Goal: Book appointment/travel/reservation

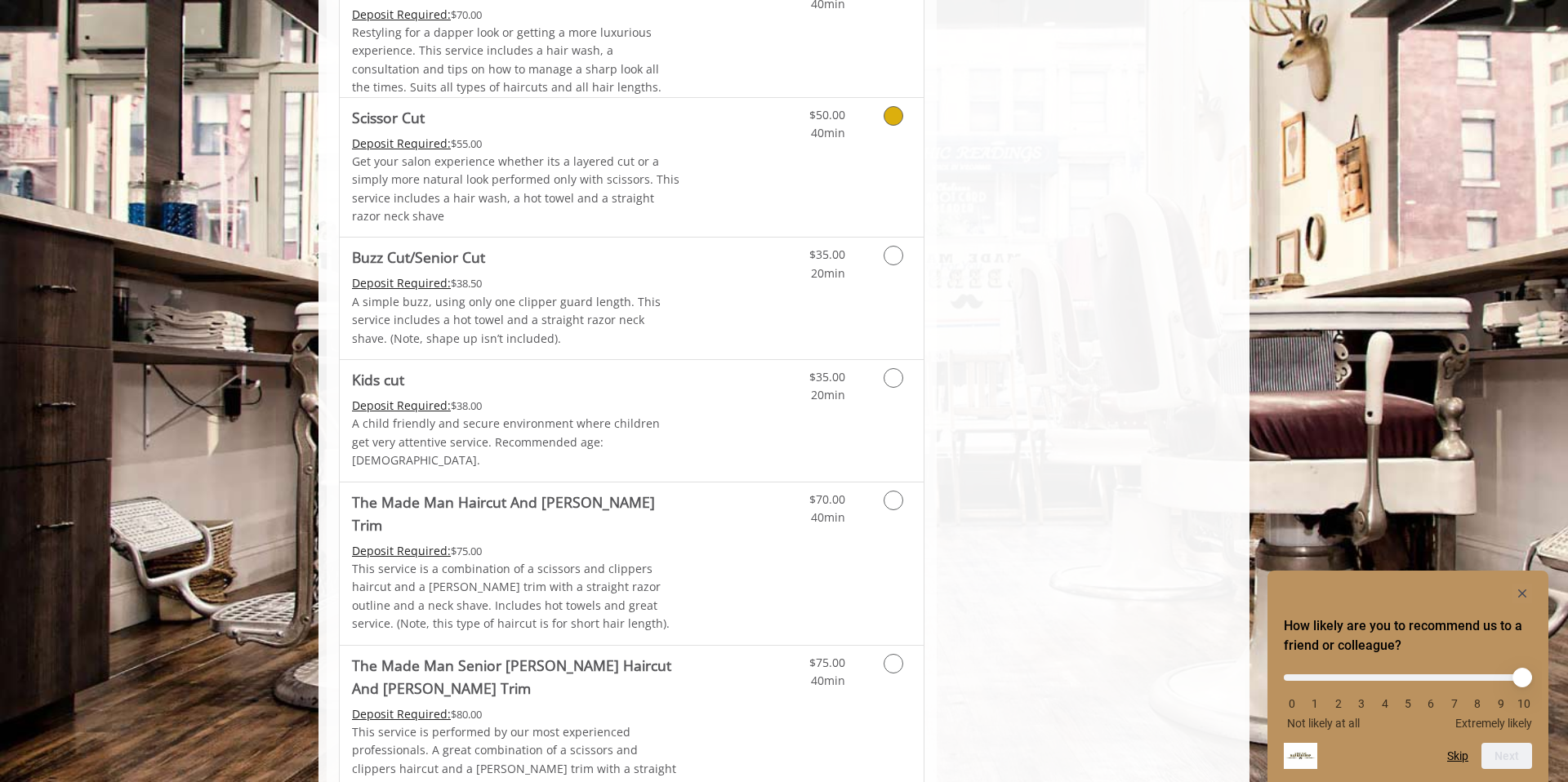
scroll to position [872, 0]
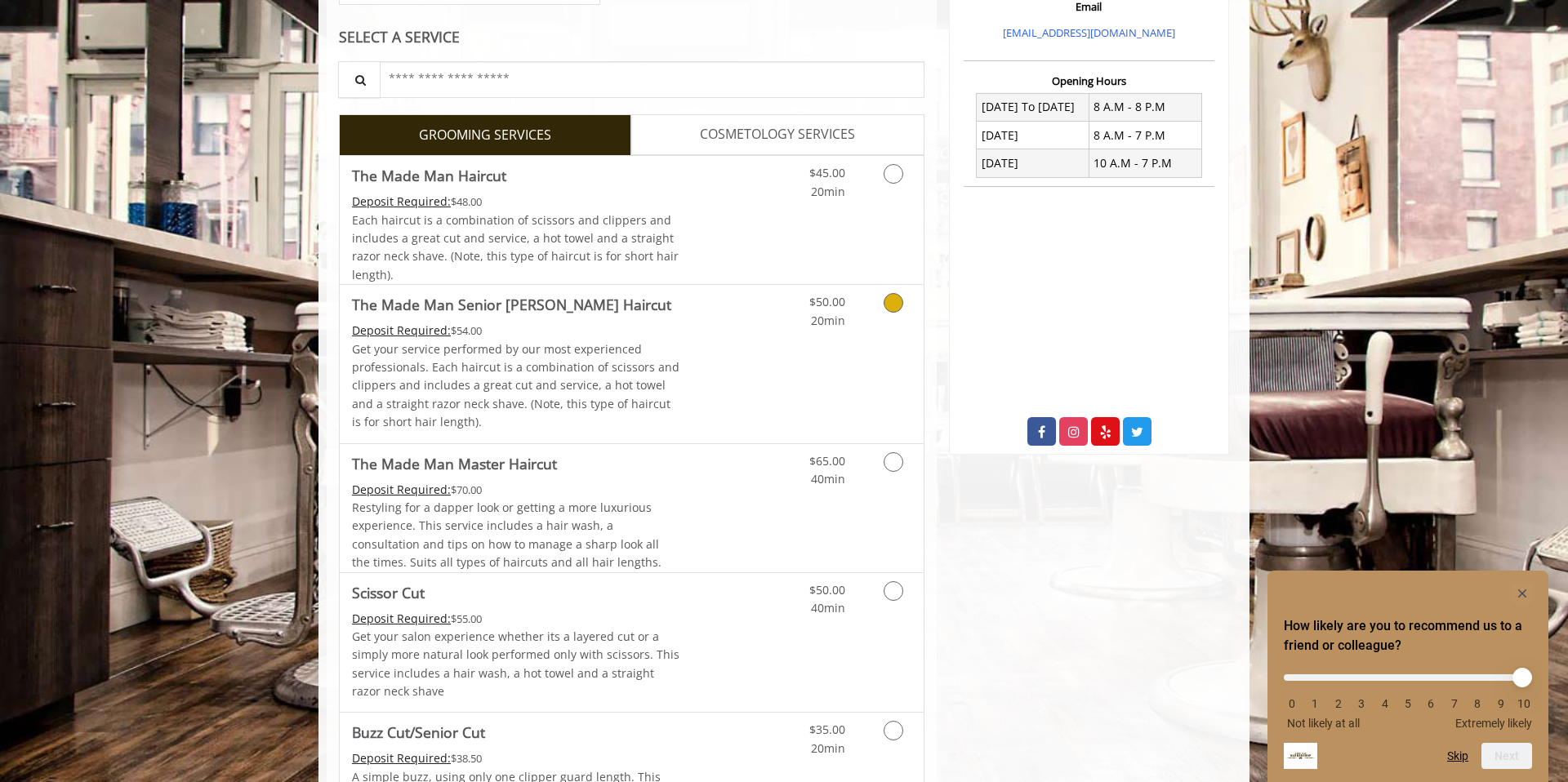
click at [758, 347] on link "Discounted Price" at bounding box center [728, 364] width 97 height 158
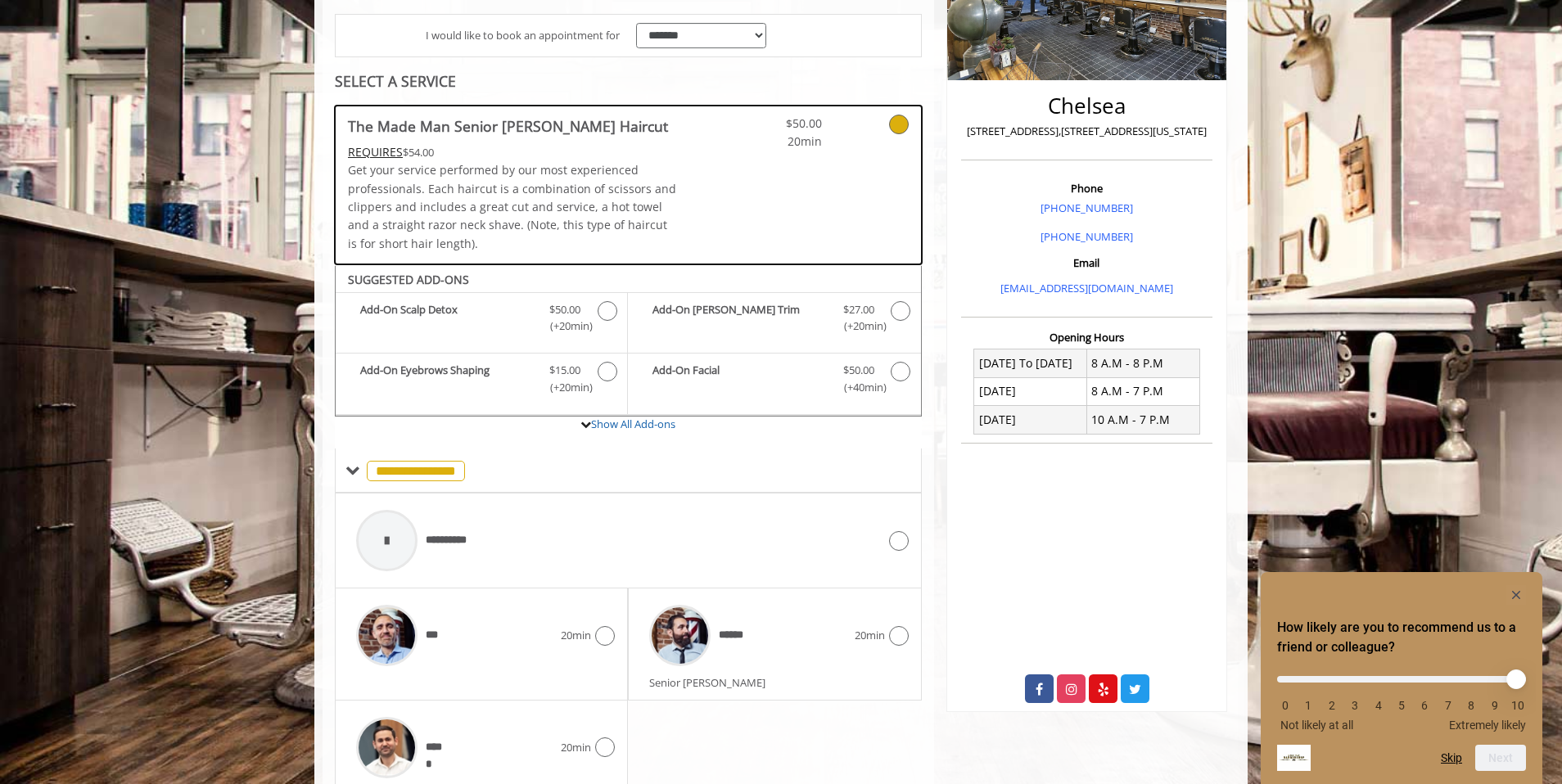
scroll to position [387, 0]
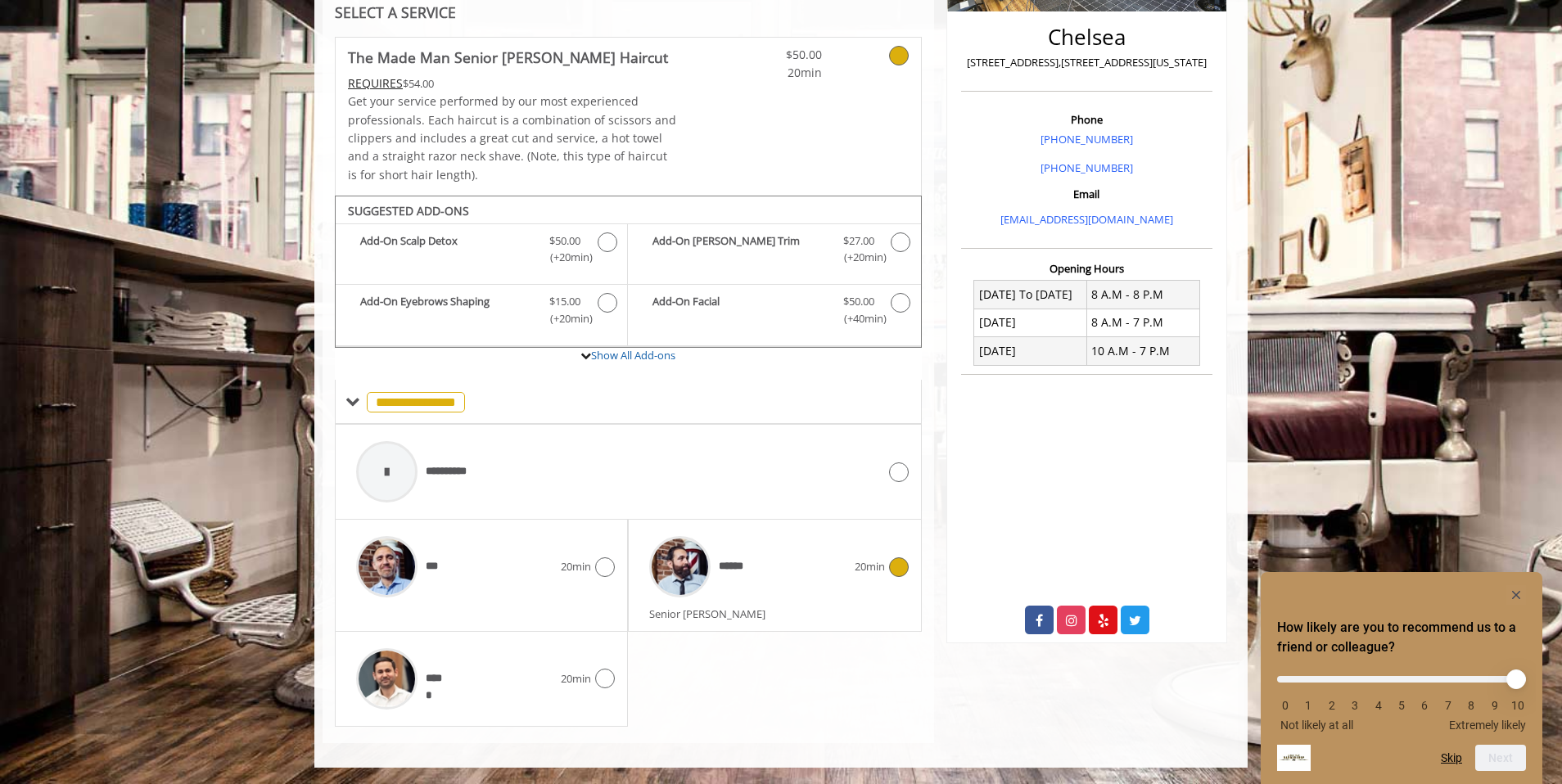
click at [825, 568] on div "******" at bounding box center [747, 567] width 213 height 78
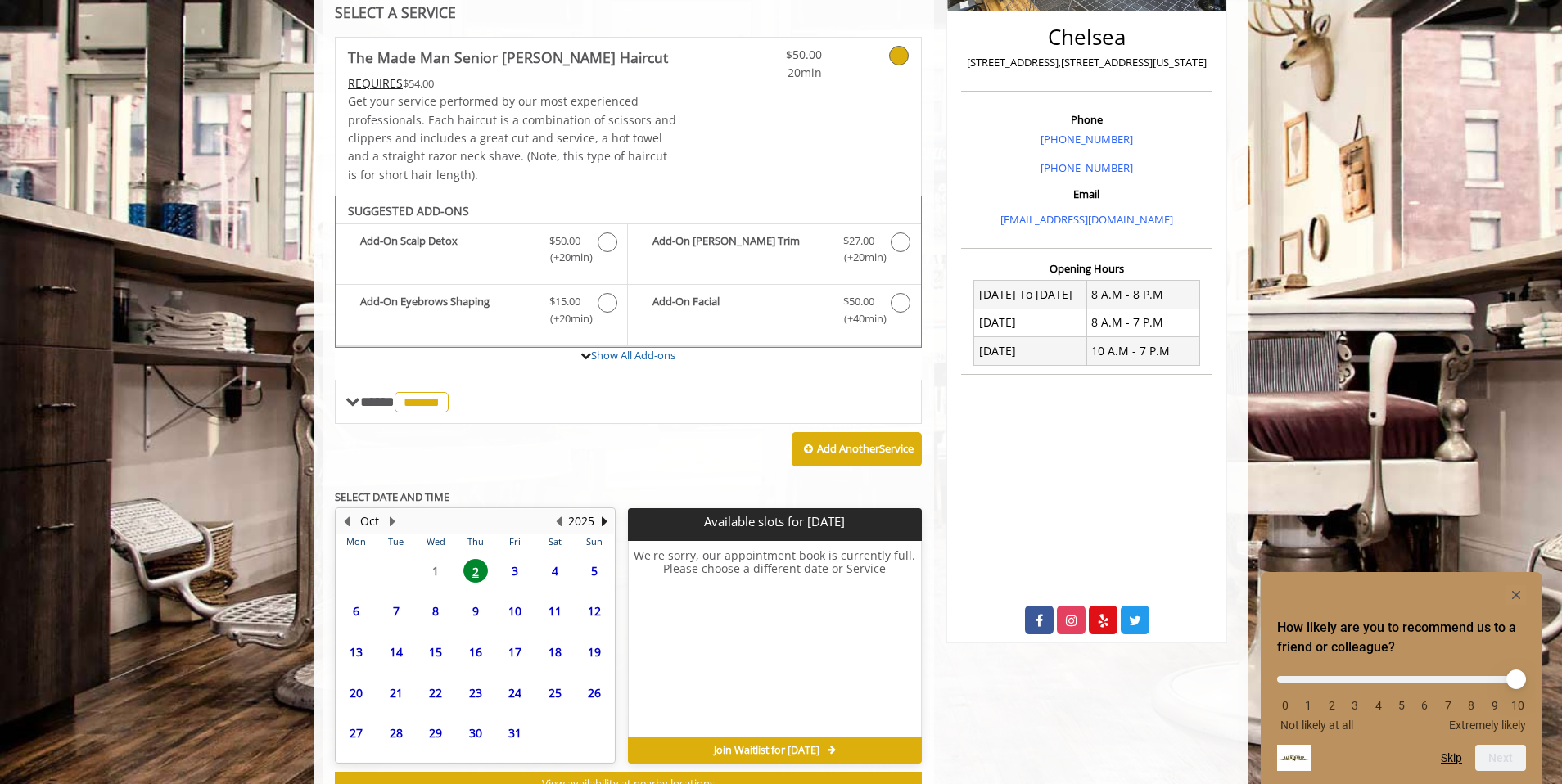
click at [517, 570] on span "3" at bounding box center [515, 571] width 25 height 24
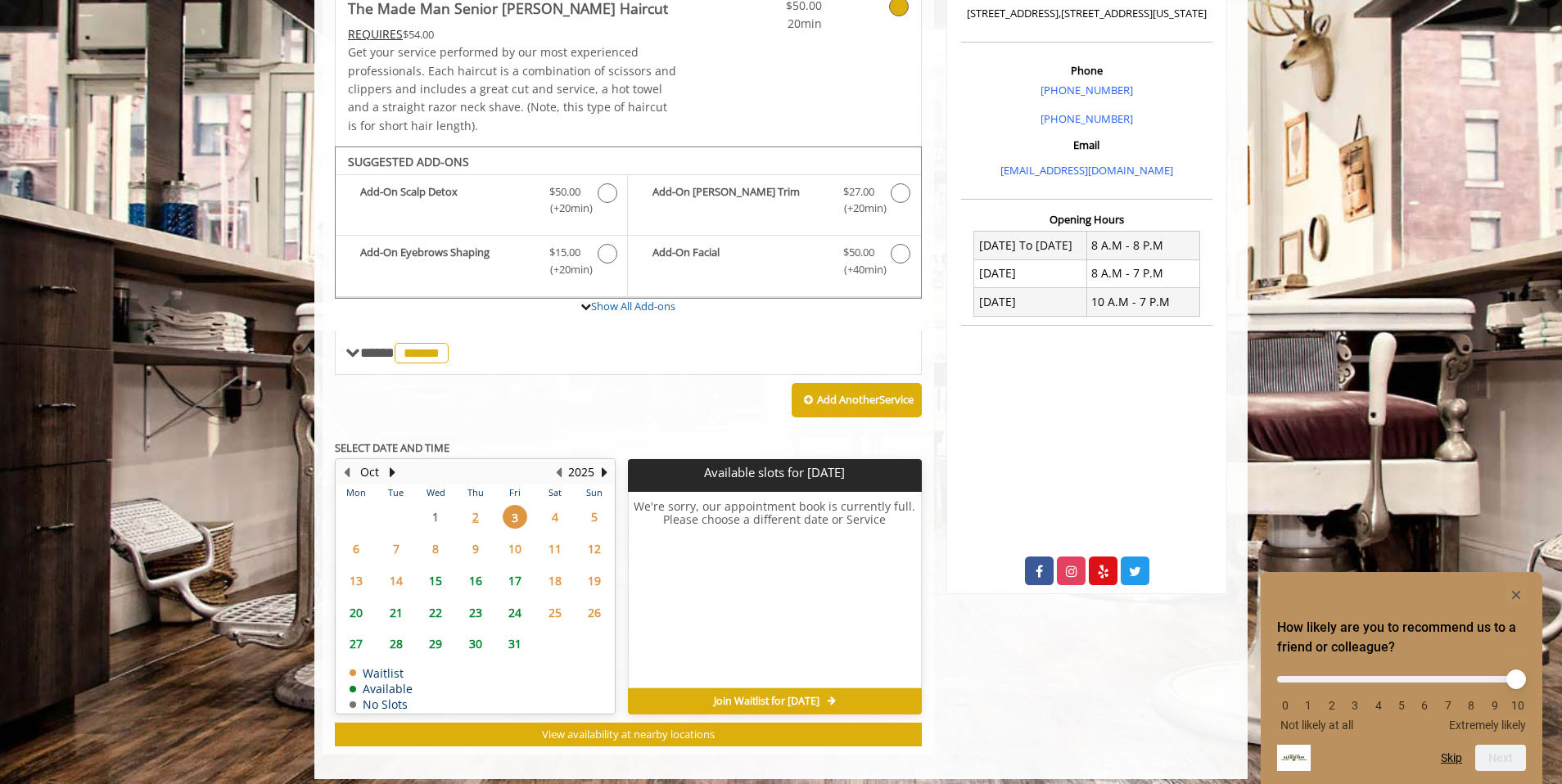
scroll to position [435, 0]
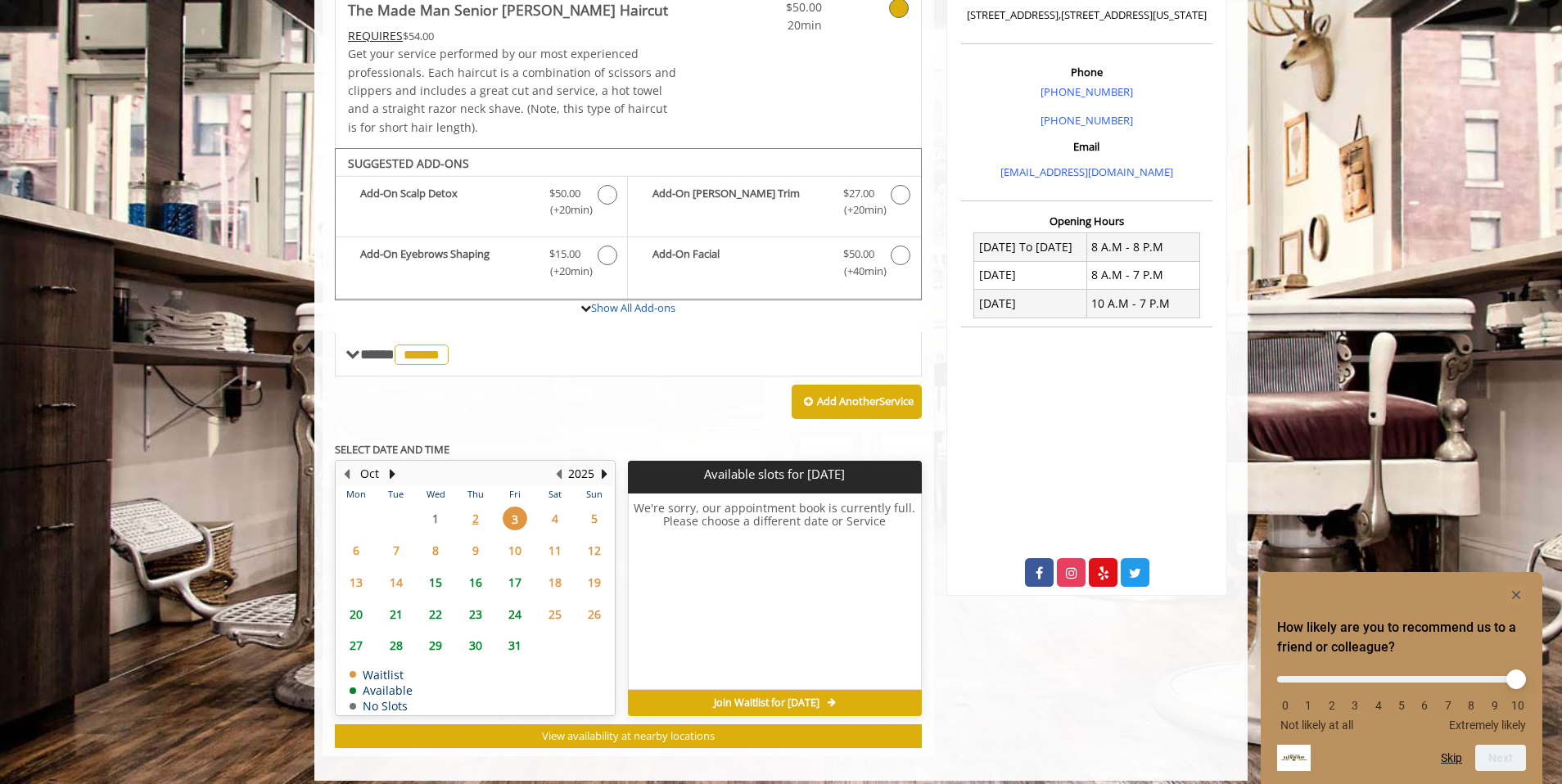
click at [475, 518] on span "2" at bounding box center [475, 519] width 25 height 24
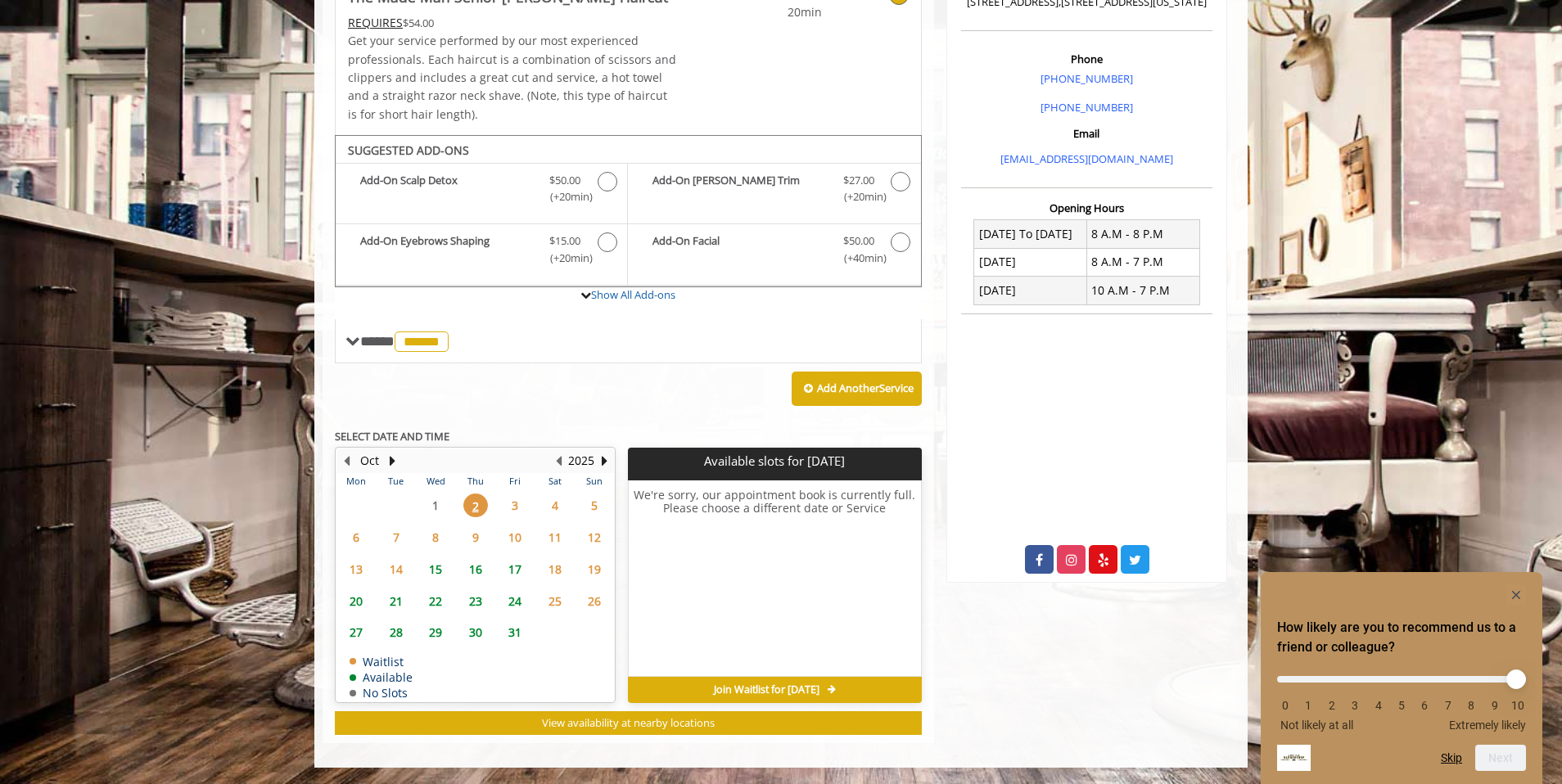
click at [515, 503] on span "3" at bounding box center [515, 506] width 25 height 24
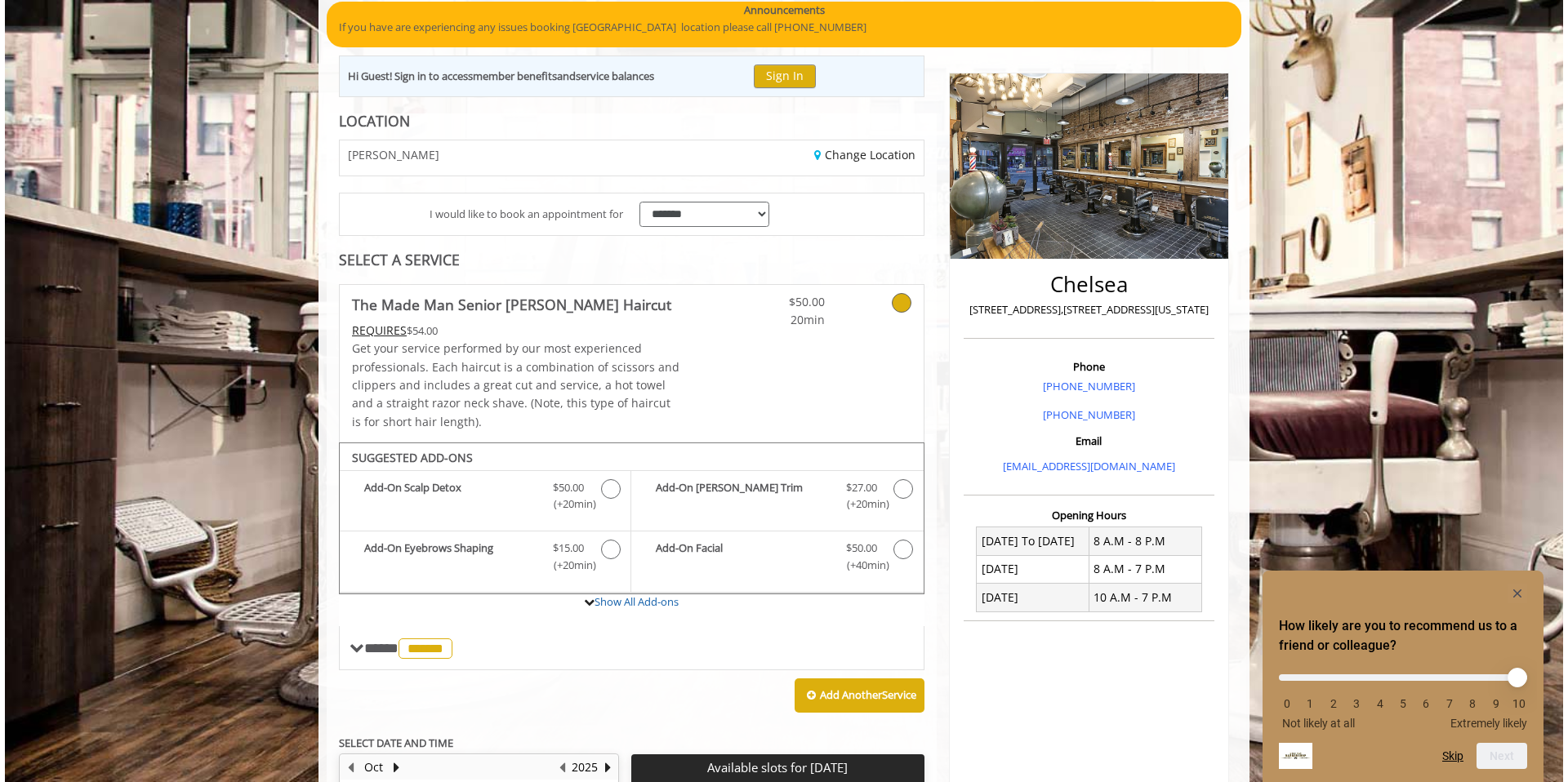
scroll to position [85, 0]
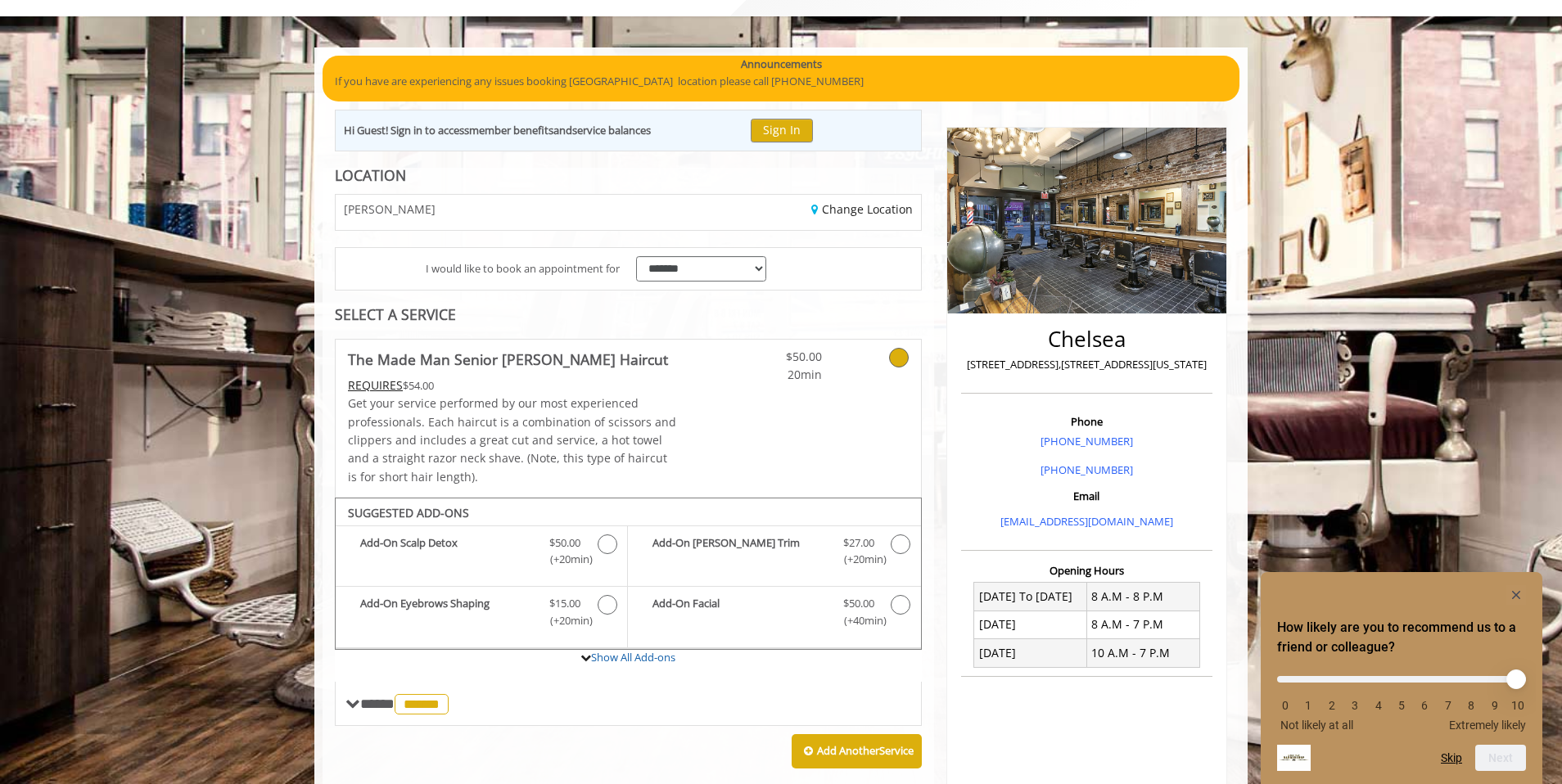
click at [900, 356] on icon at bounding box center [899, 357] width 20 height 20
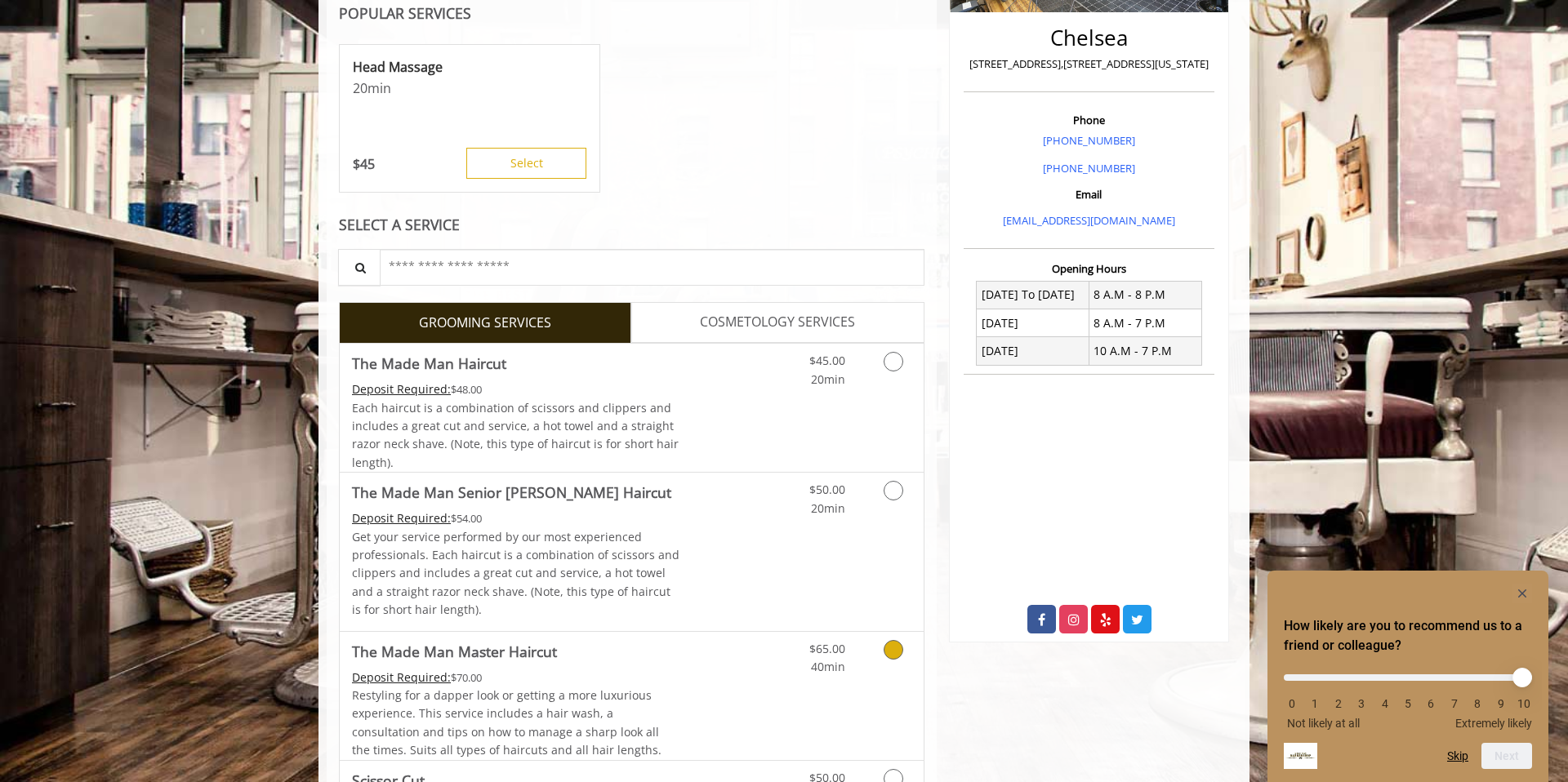
click at [715, 680] on link "Discounted Price" at bounding box center [728, 696] width 97 height 128
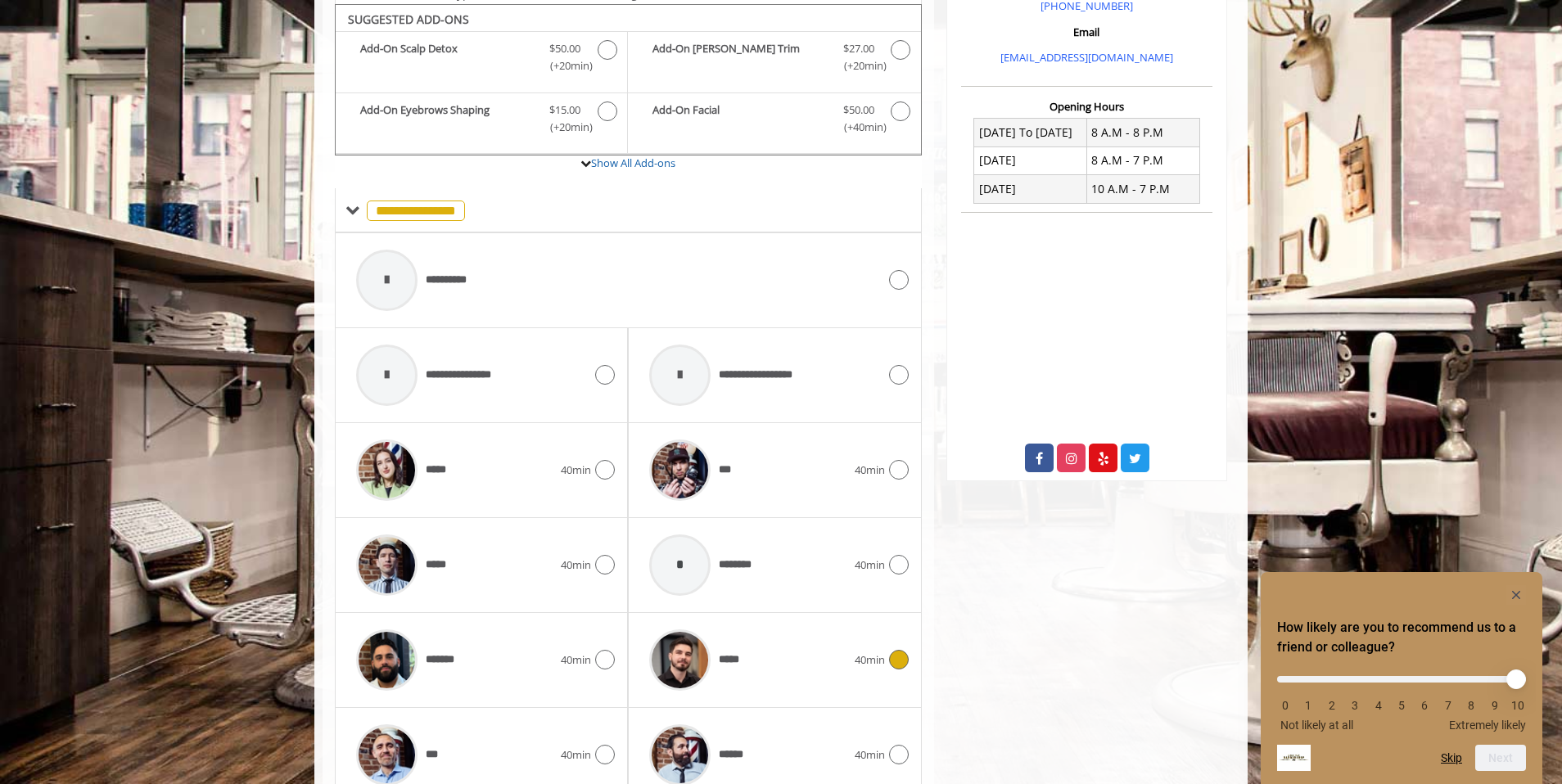
scroll to position [553, 0]
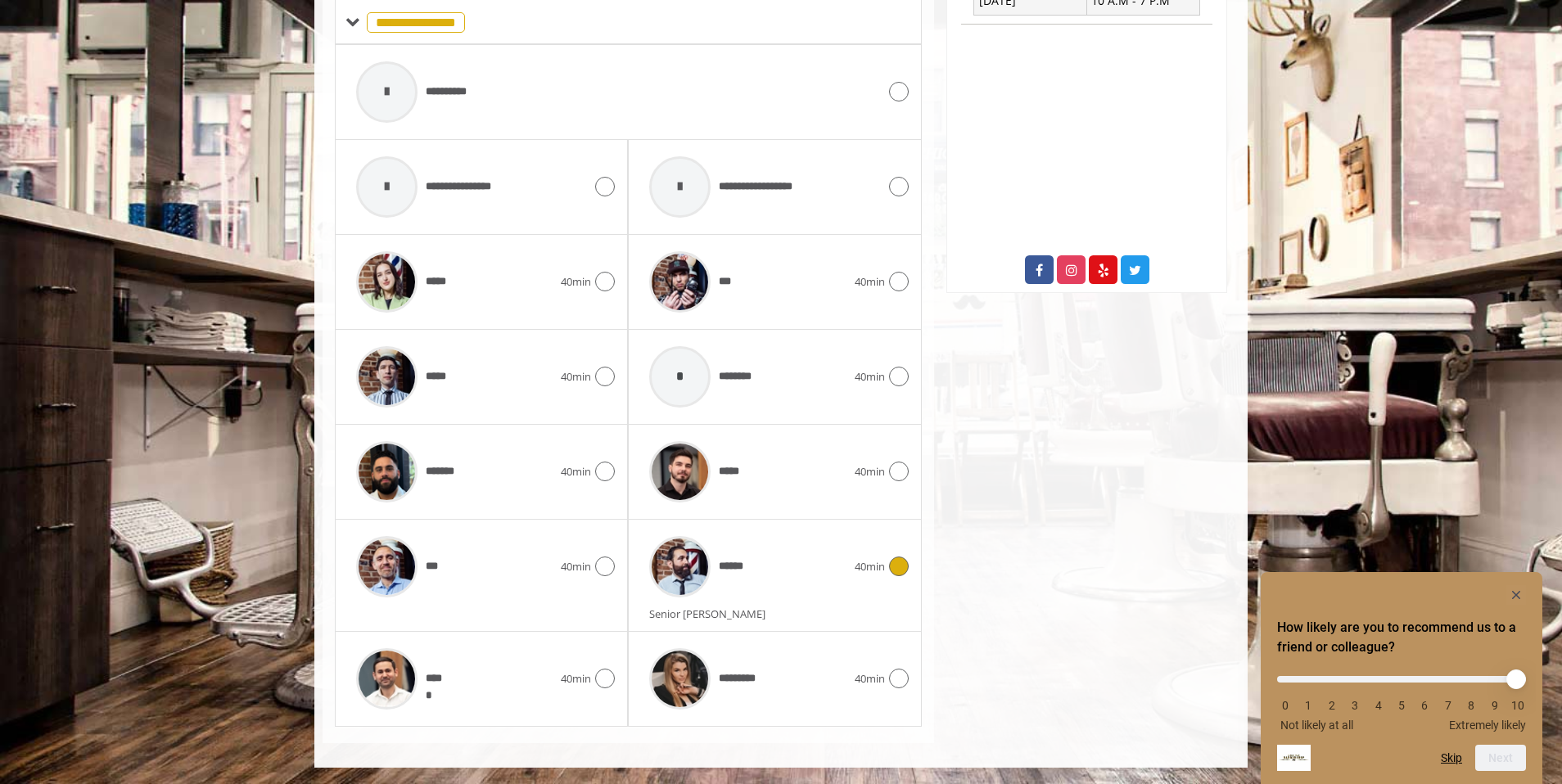
click at [790, 563] on div "******" at bounding box center [747, 567] width 213 height 78
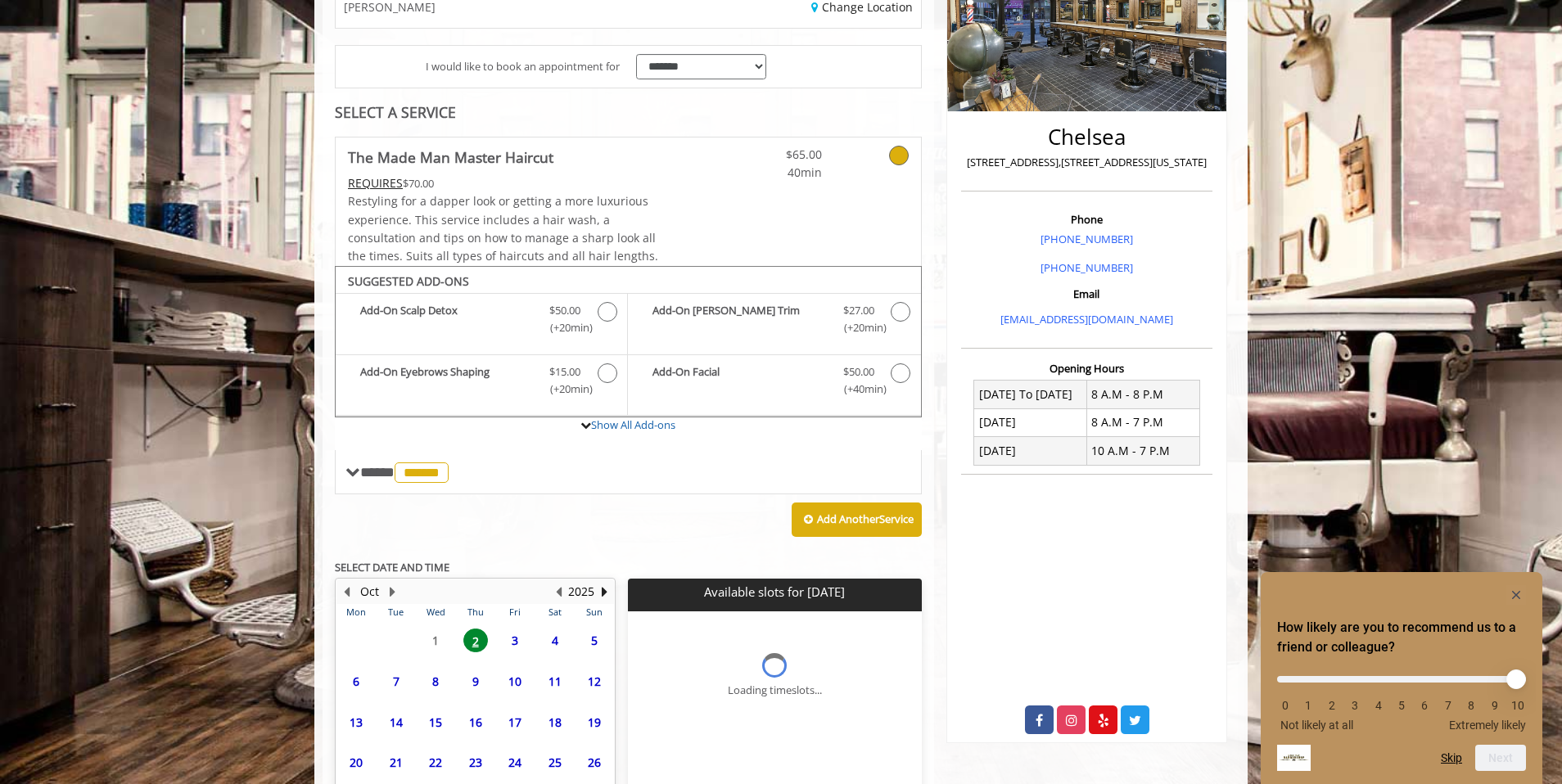
scroll to position [418, 0]
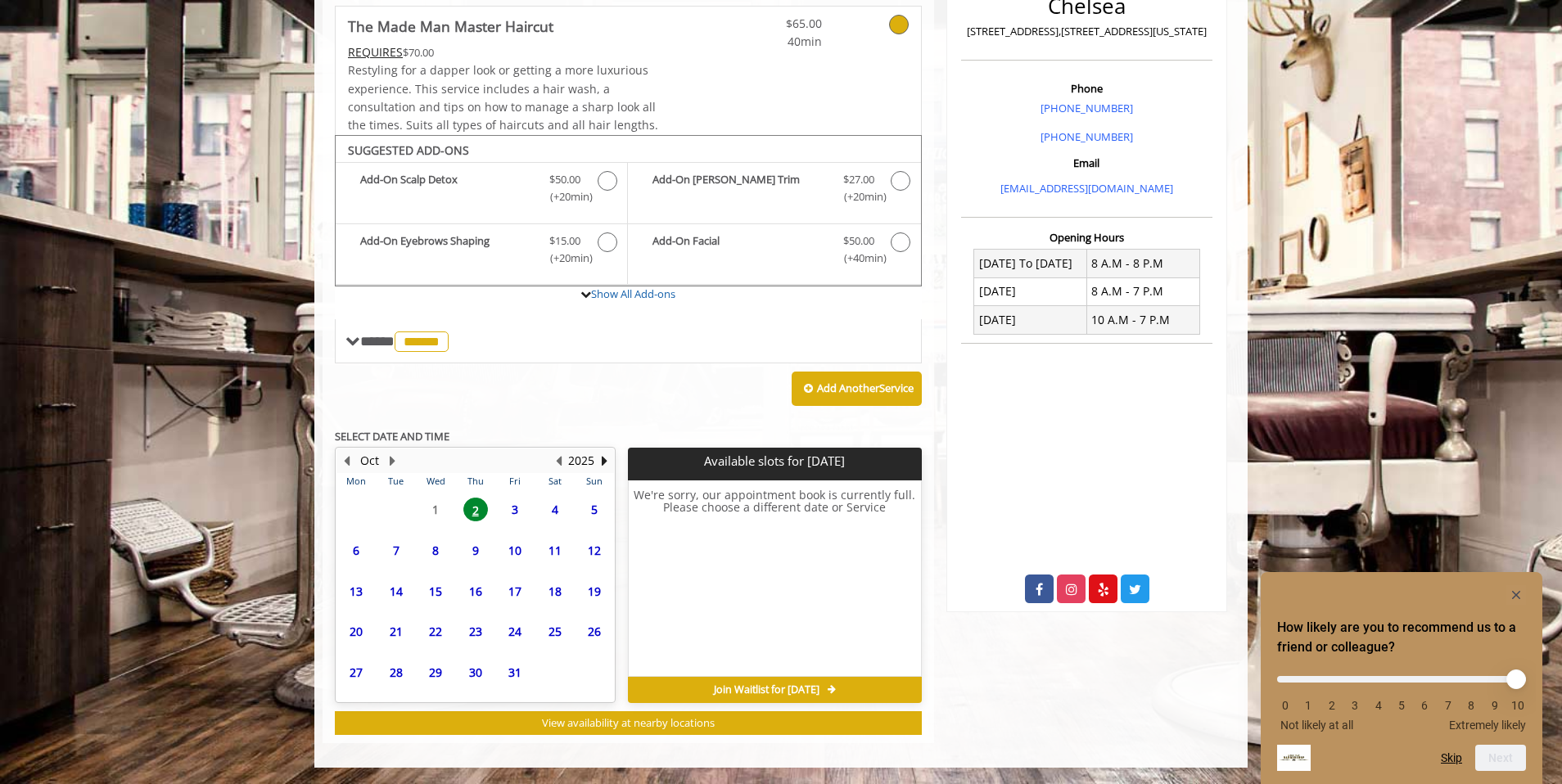
click at [513, 513] on span "3" at bounding box center [515, 509] width 25 height 24
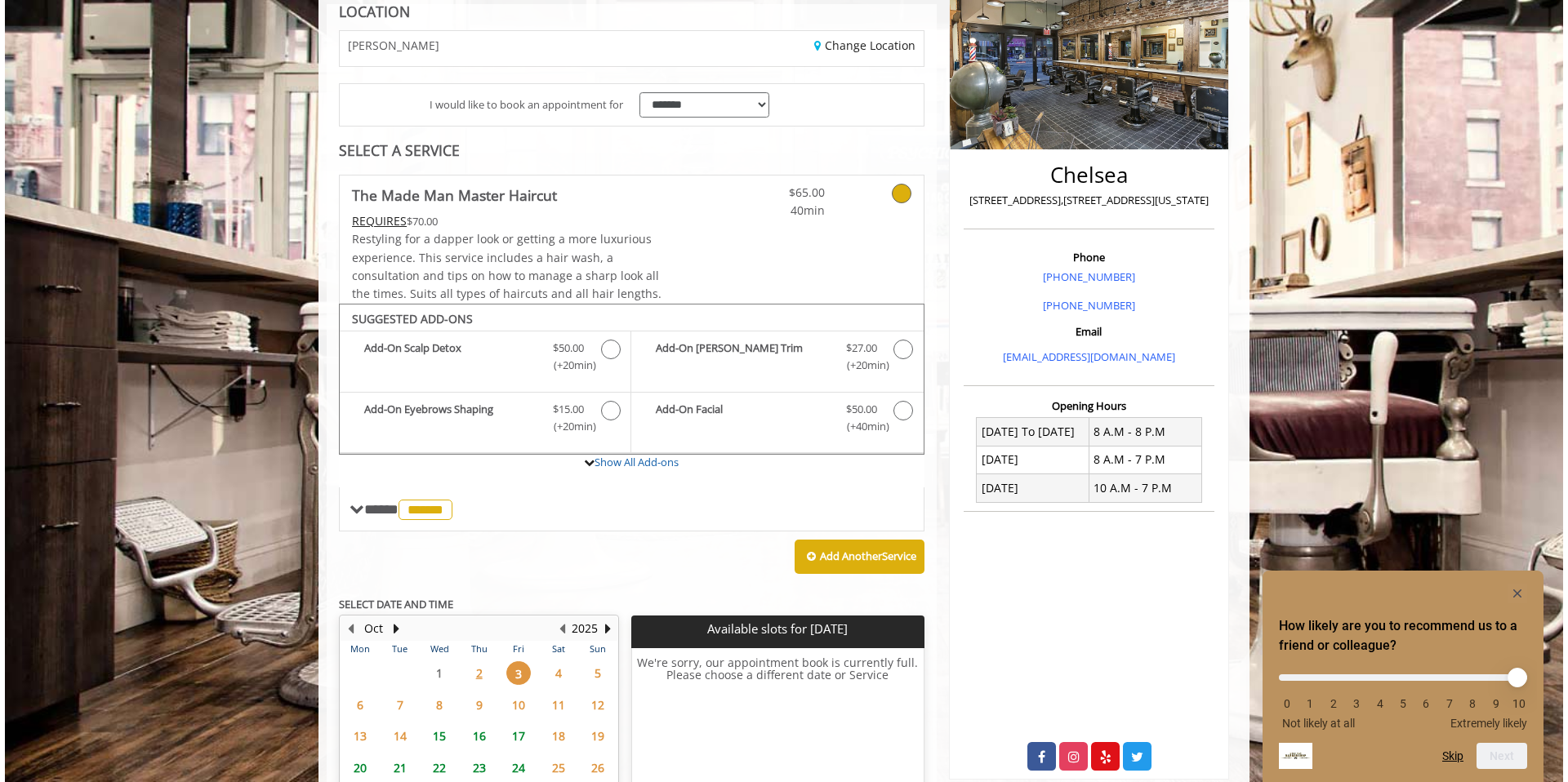
scroll to position [246, 0]
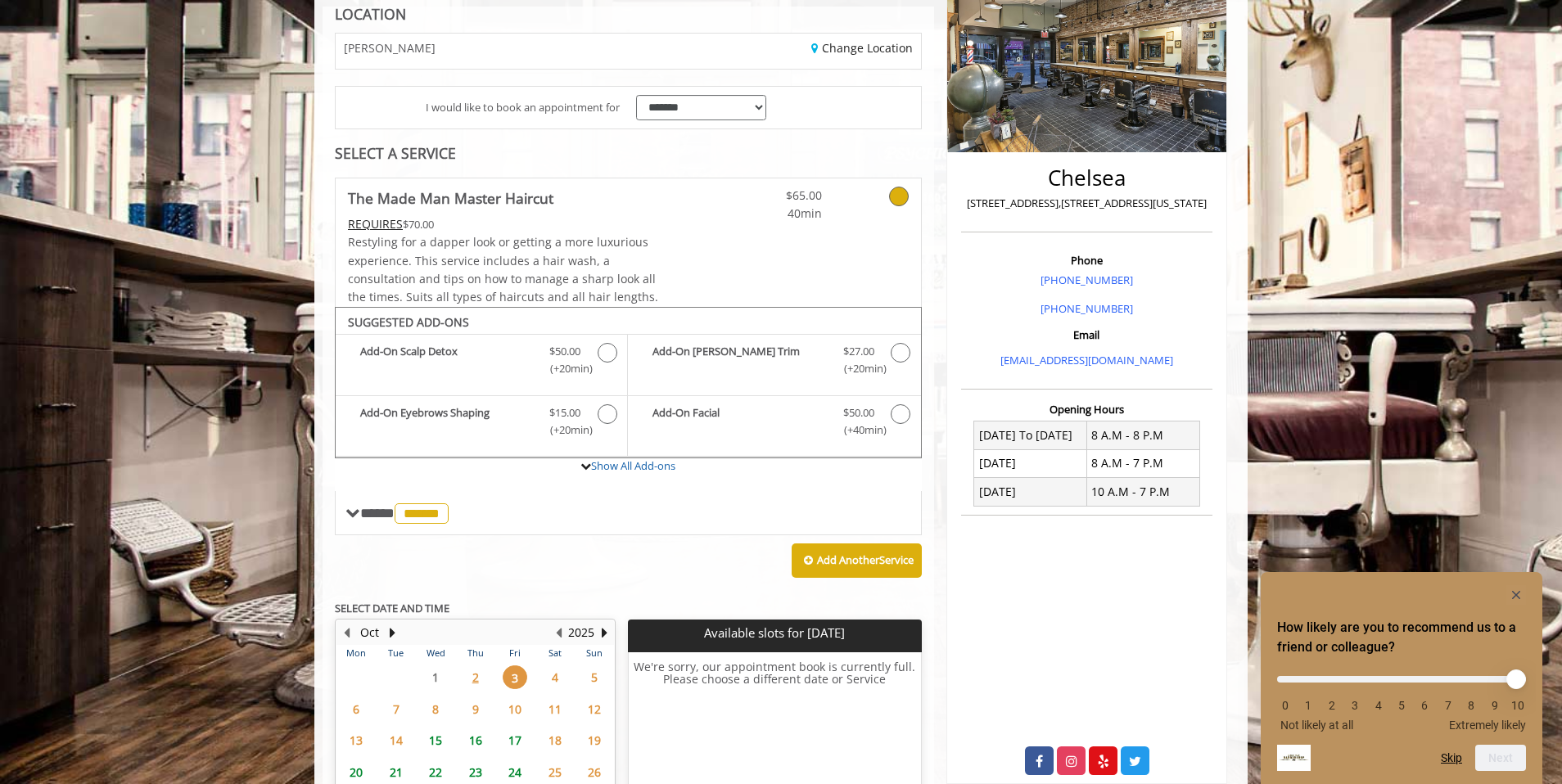
click at [895, 198] on icon at bounding box center [899, 196] width 20 height 20
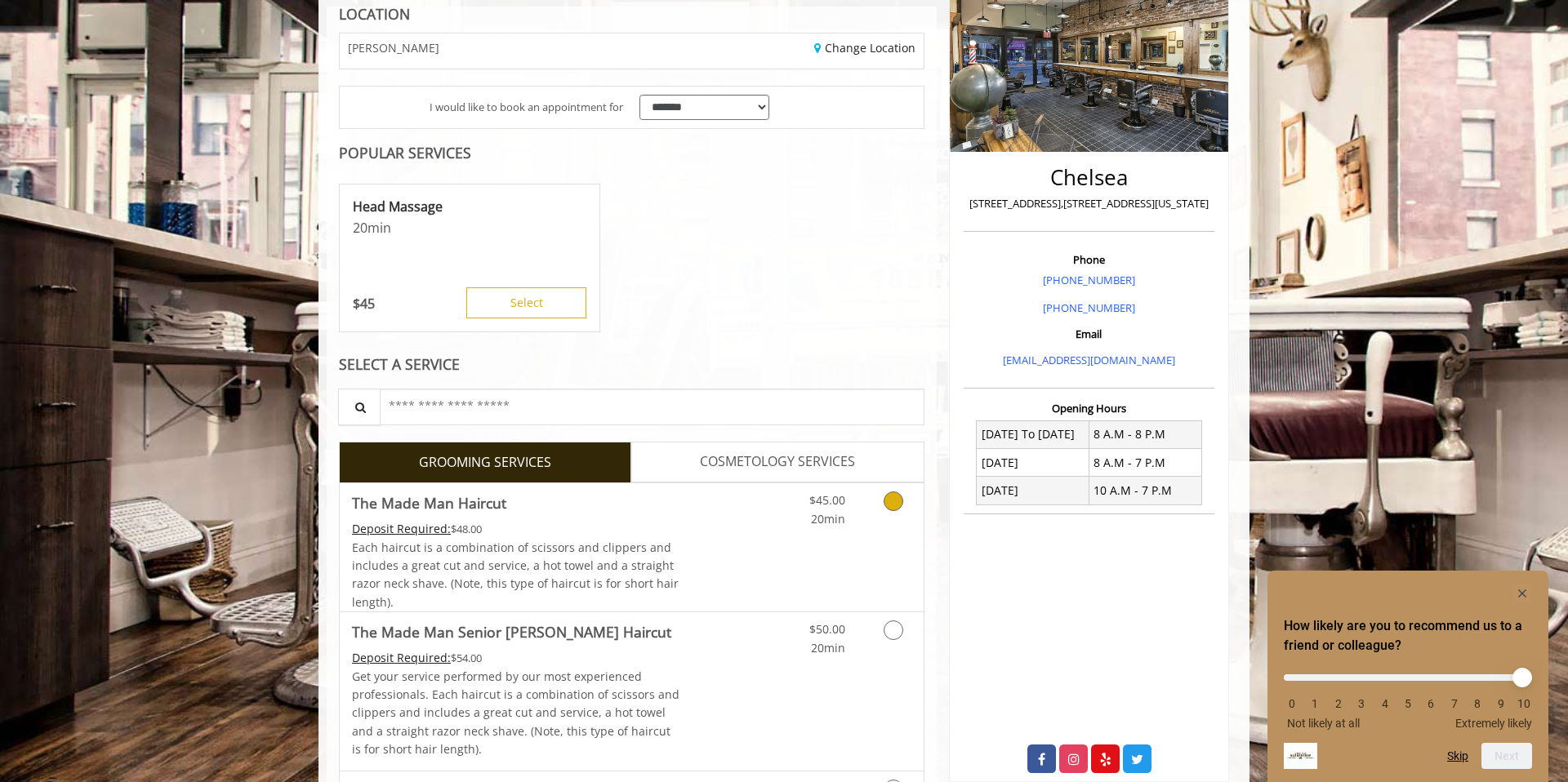
click at [854, 522] on div "$45.00 20min" at bounding box center [811, 505] width 93 height 45
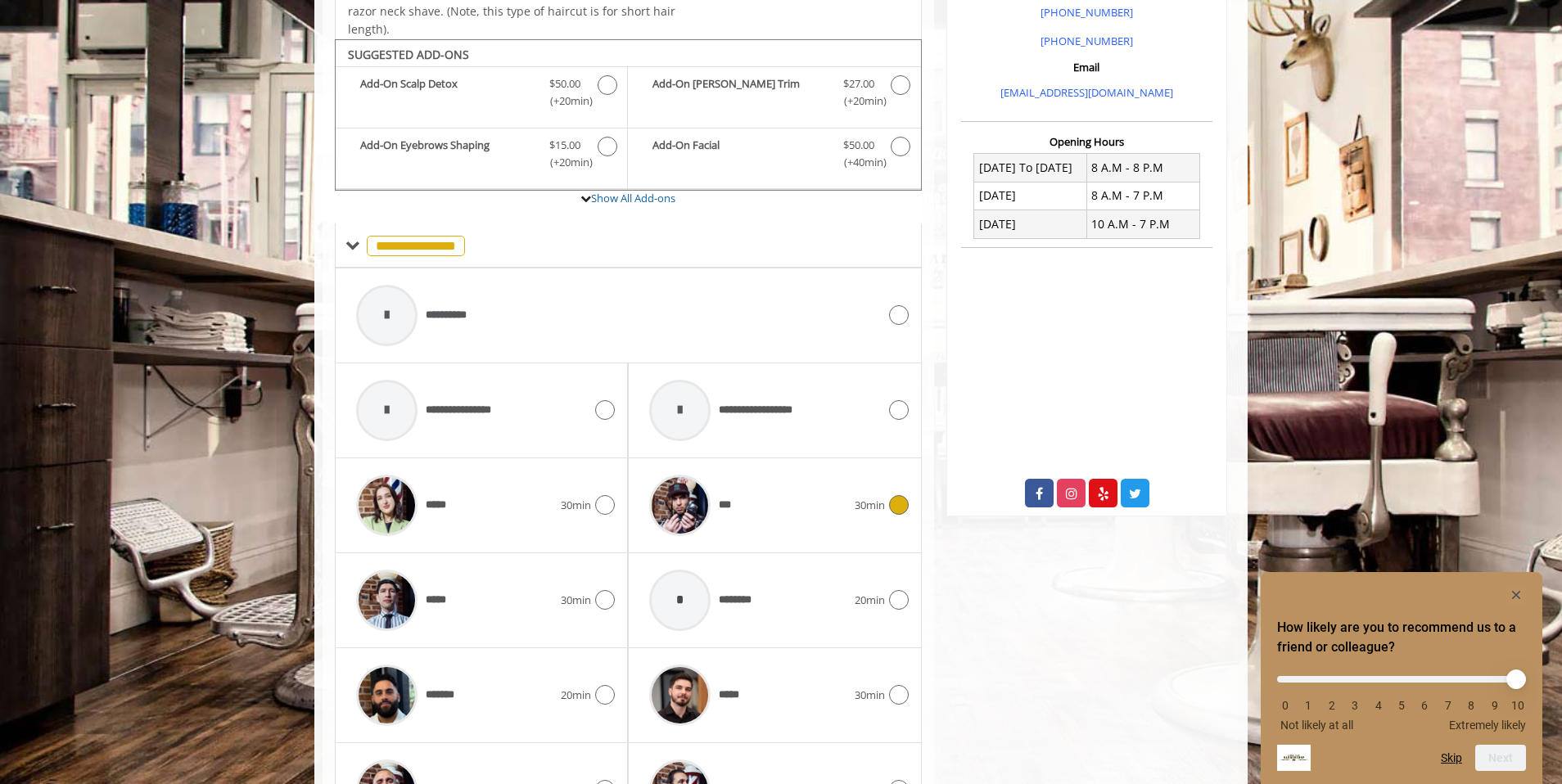
scroll to position [553, 0]
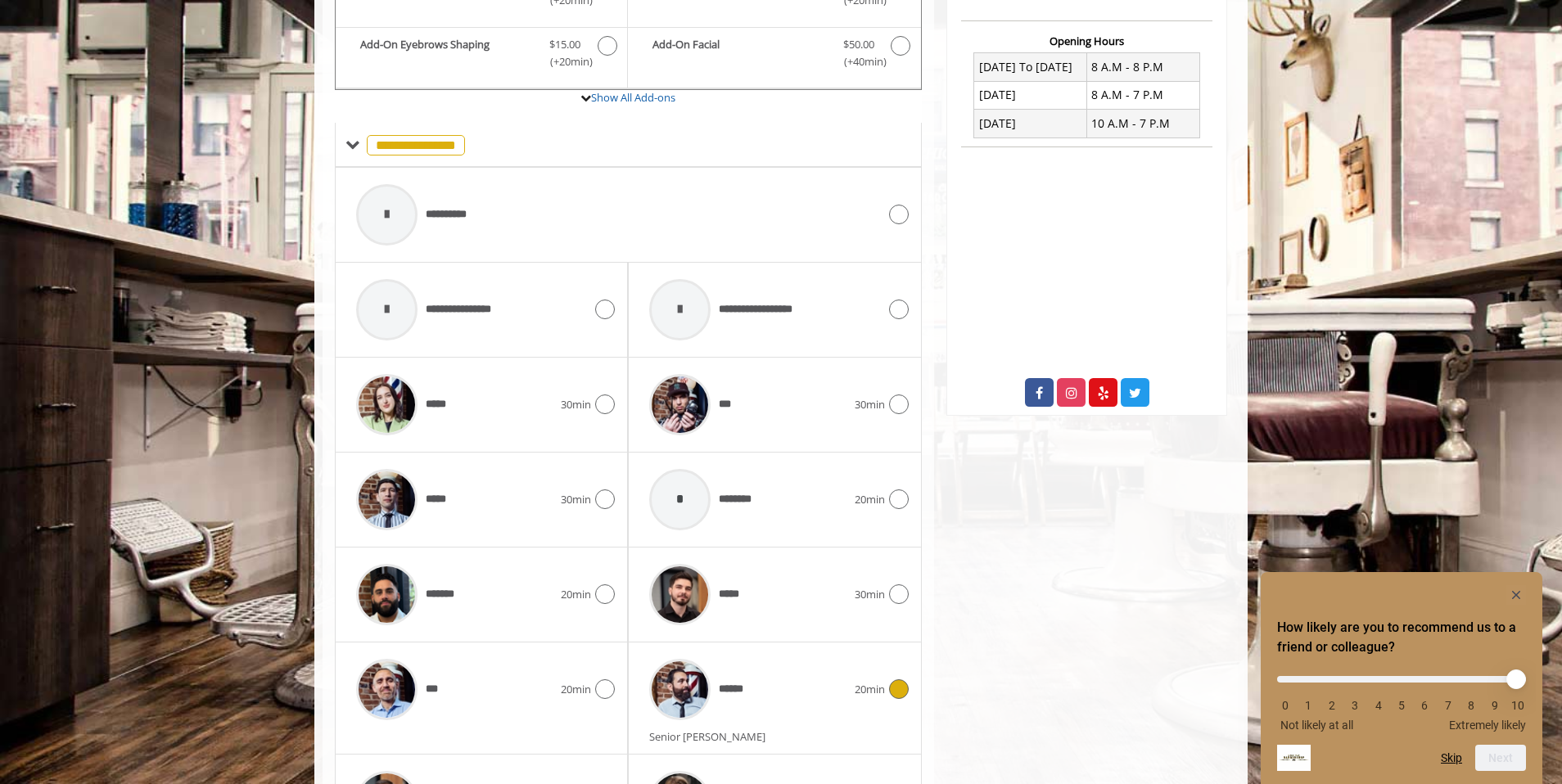
click at [807, 700] on div "******" at bounding box center [747, 690] width 213 height 78
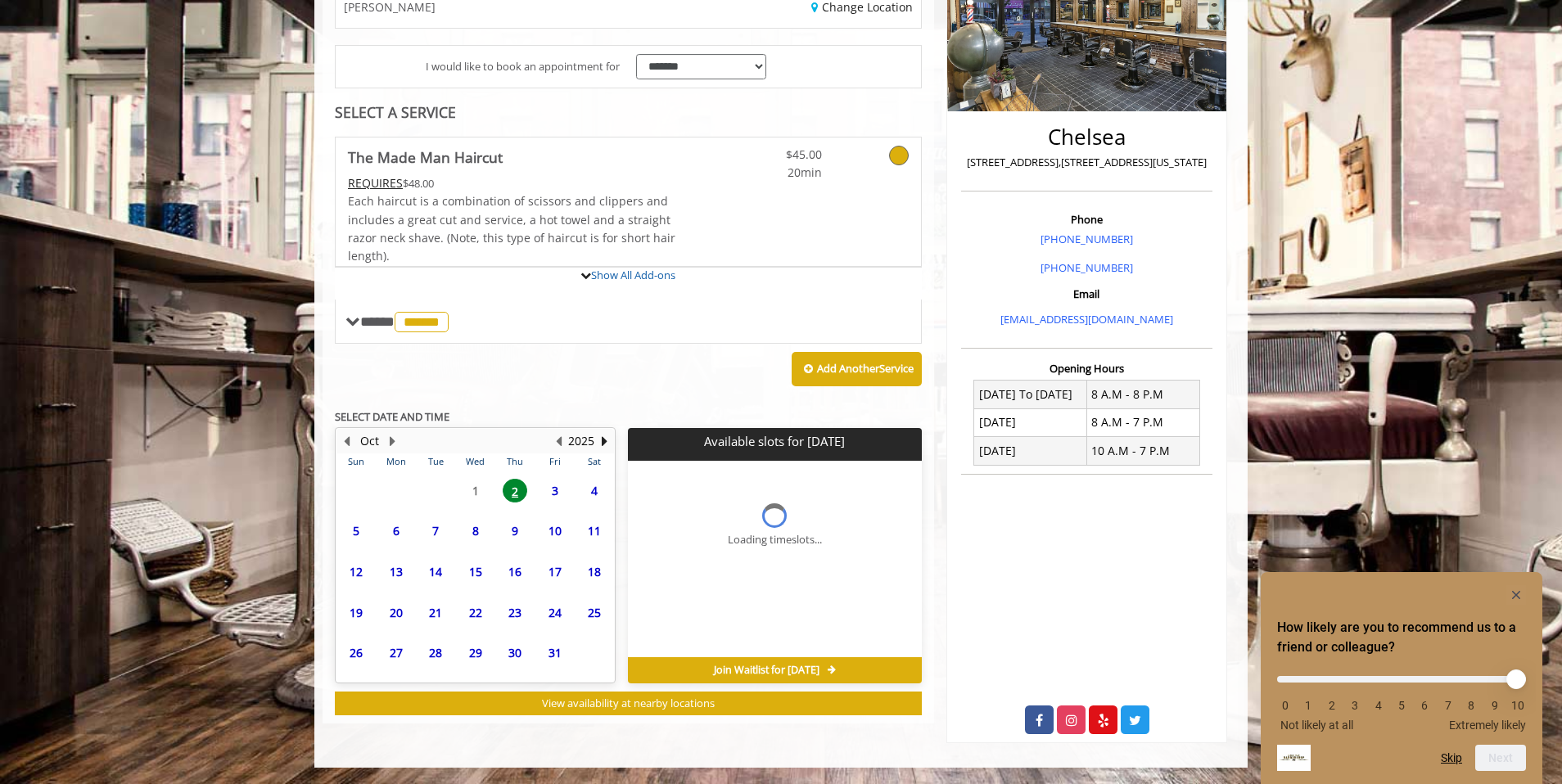
scroll to position [287, 0]
